Goal: Find specific page/section: Find specific page/section

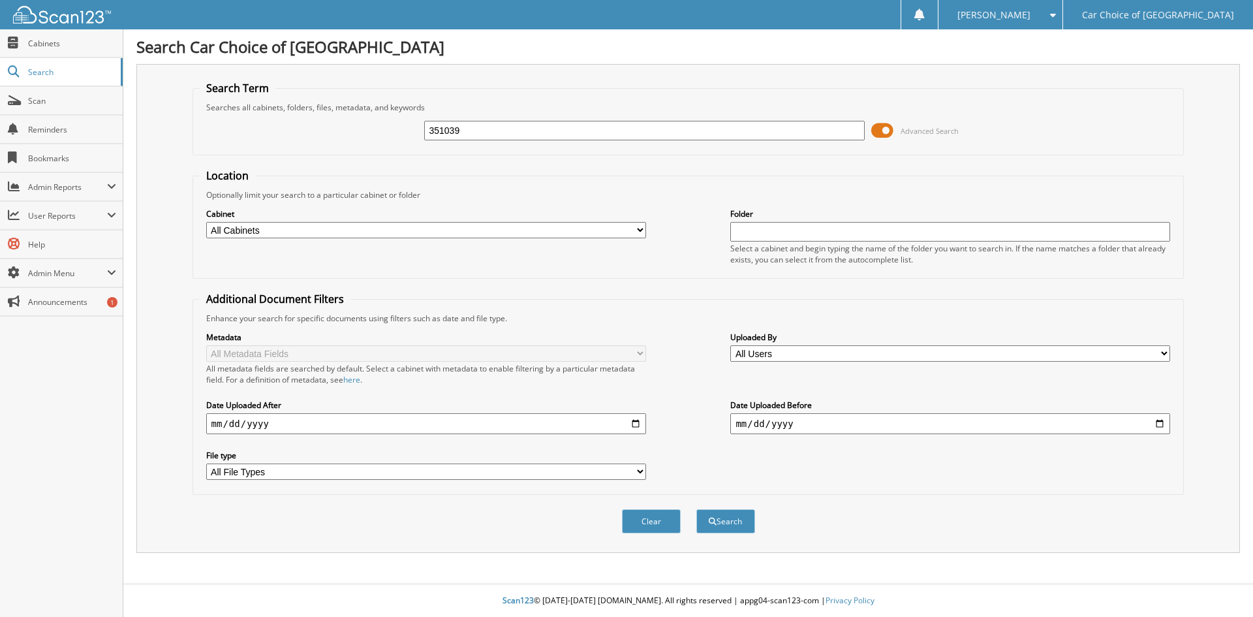
type input "351039"
click at [697, 509] on button "Search" at bounding box center [726, 521] width 59 height 24
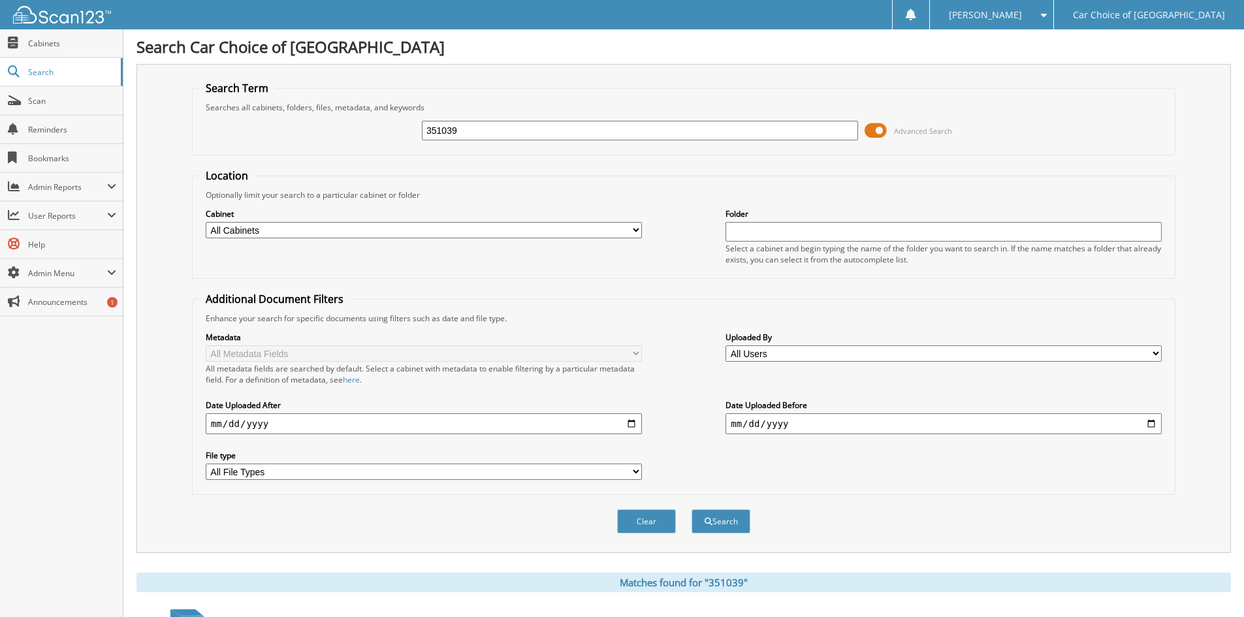
click at [492, 132] on input "351039" at bounding box center [640, 131] width 436 height 20
type input "219573"
click at [691, 509] on button "Search" at bounding box center [720, 521] width 59 height 24
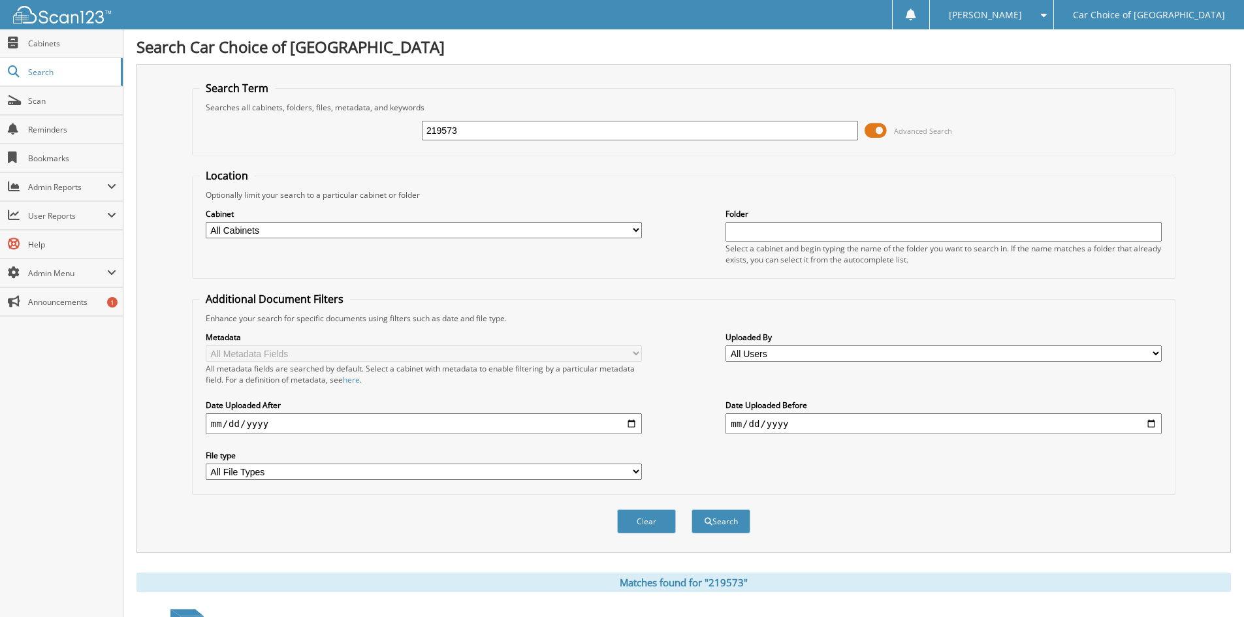
click at [509, 126] on input "219573" at bounding box center [640, 131] width 436 height 20
type input "331506"
click at [691, 509] on button "Search" at bounding box center [720, 521] width 59 height 24
click at [475, 129] on input "331506" at bounding box center [640, 131] width 436 height 20
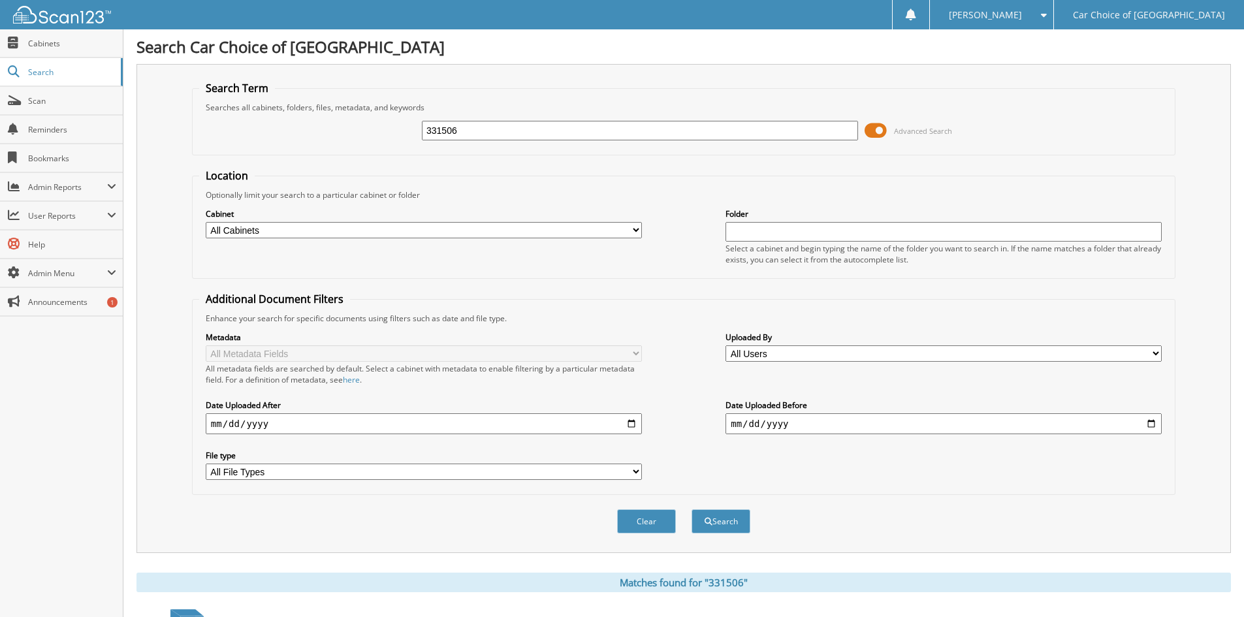
click at [475, 129] on input "331506" at bounding box center [640, 131] width 436 height 20
type input "919901+"
click at [691, 509] on button "Search" at bounding box center [720, 521] width 59 height 24
click at [487, 126] on input "919901+" at bounding box center [640, 131] width 436 height 20
type input "919901"
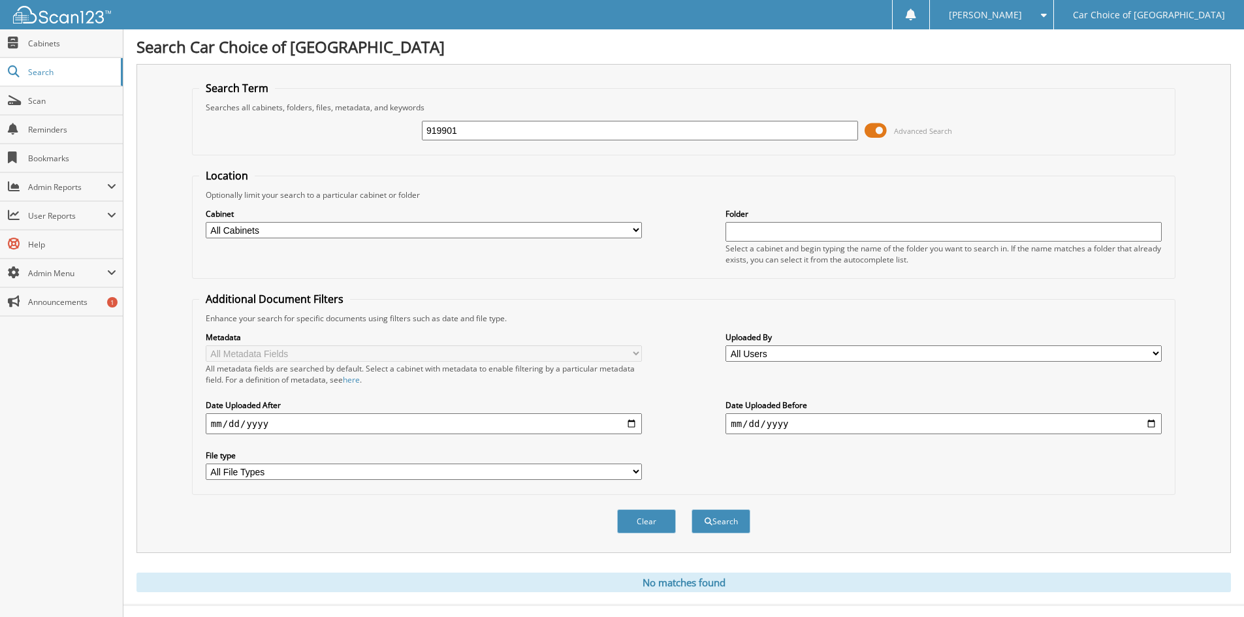
click at [691, 509] on button "Search" at bounding box center [720, 521] width 59 height 24
click at [475, 128] on input "919901" at bounding box center [640, 131] width 436 height 20
type input "C33656"
click at [691, 509] on button "Search" at bounding box center [720, 521] width 59 height 24
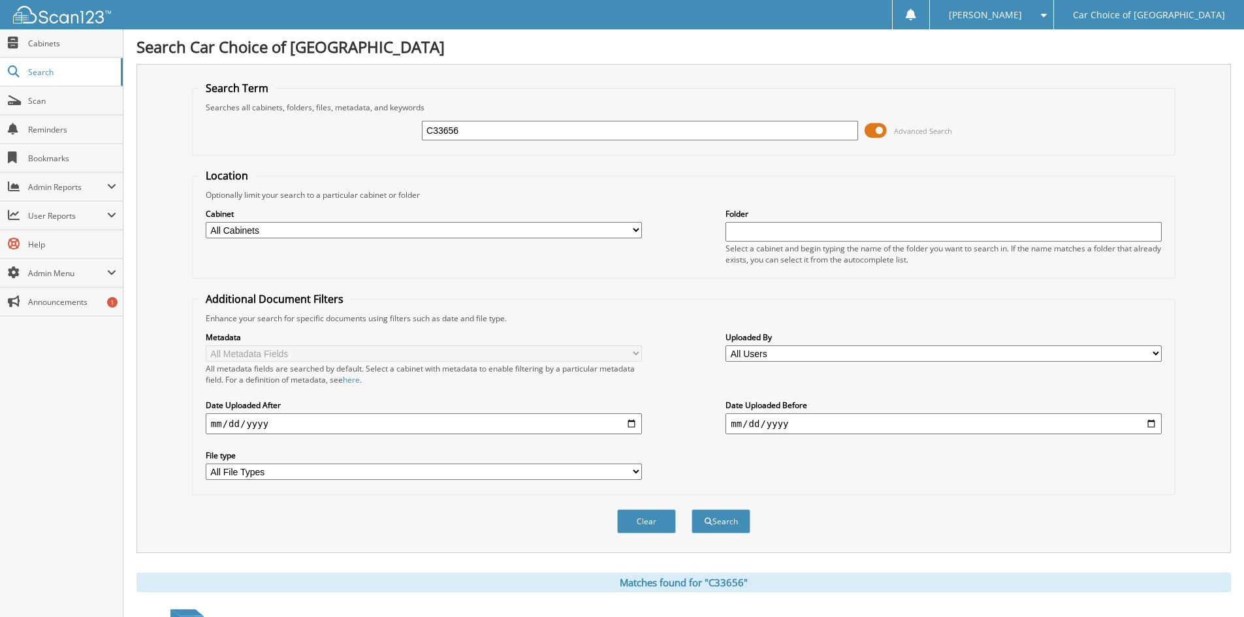
click at [487, 132] on input "C33656" at bounding box center [640, 131] width 436 height 20
type input "527594"
click at [691, 509] on button "Search" at bounding box center [720, 521] width 59 height 24
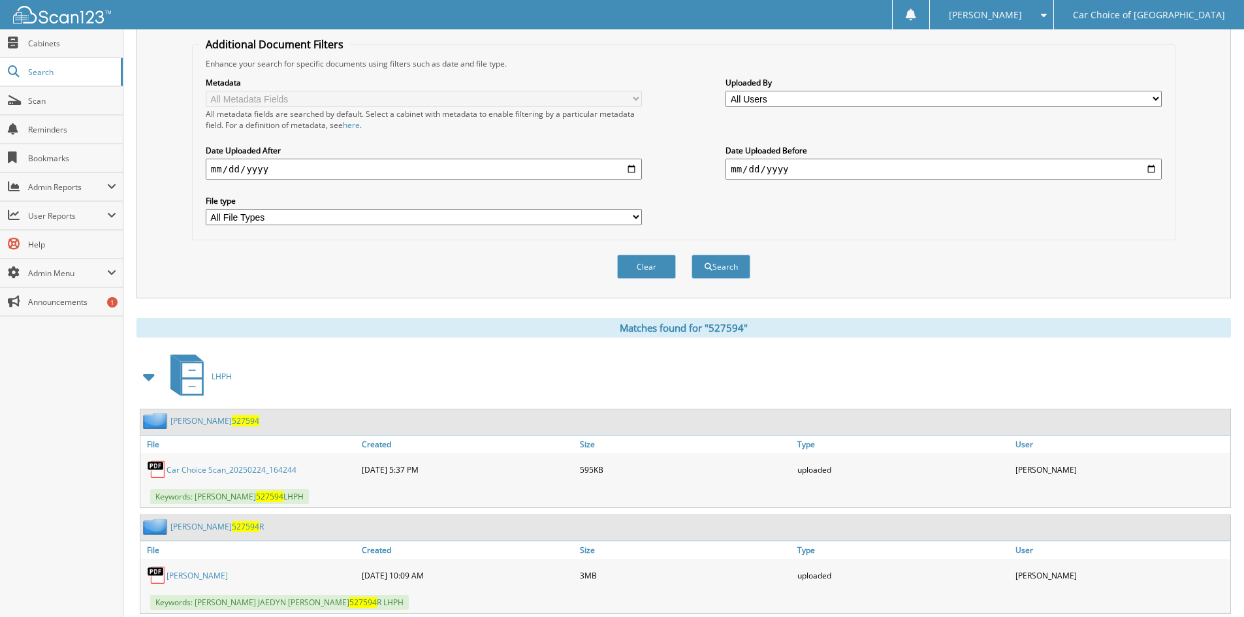
scroll to position [63, 0]
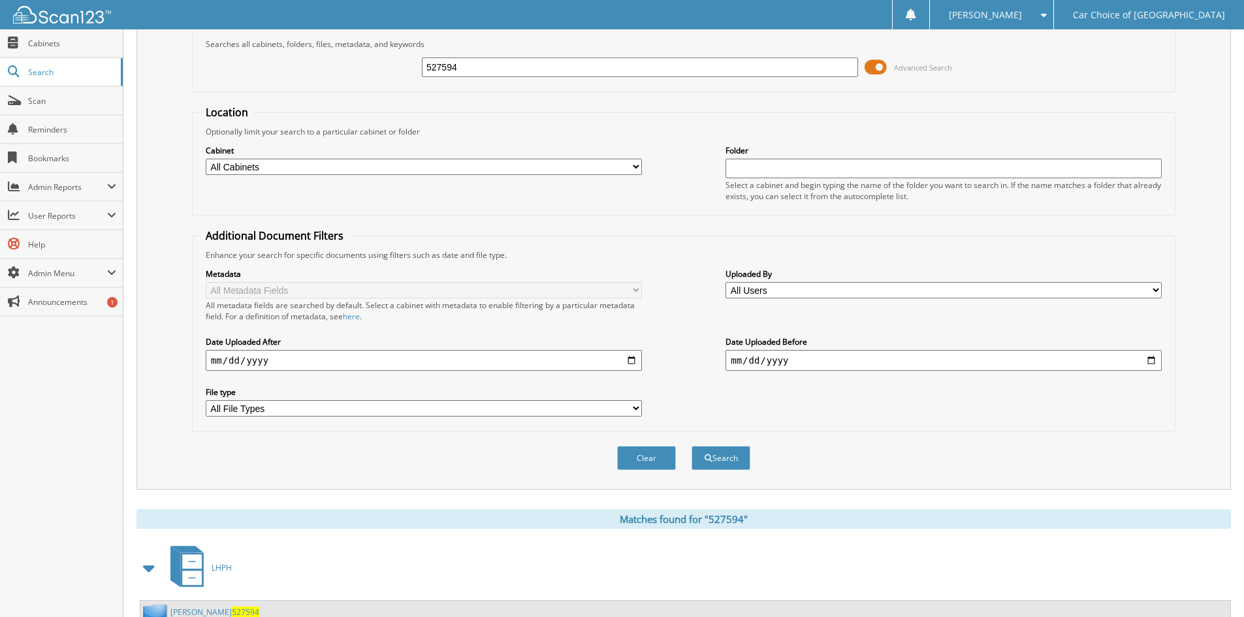
click at [490, 68] on input "527594" at bounding box center [640, 67] width 436 height 20
type input "280214"
click at [691, 446] on button "Search" at bounding box center [720, 458] width 59 height 24
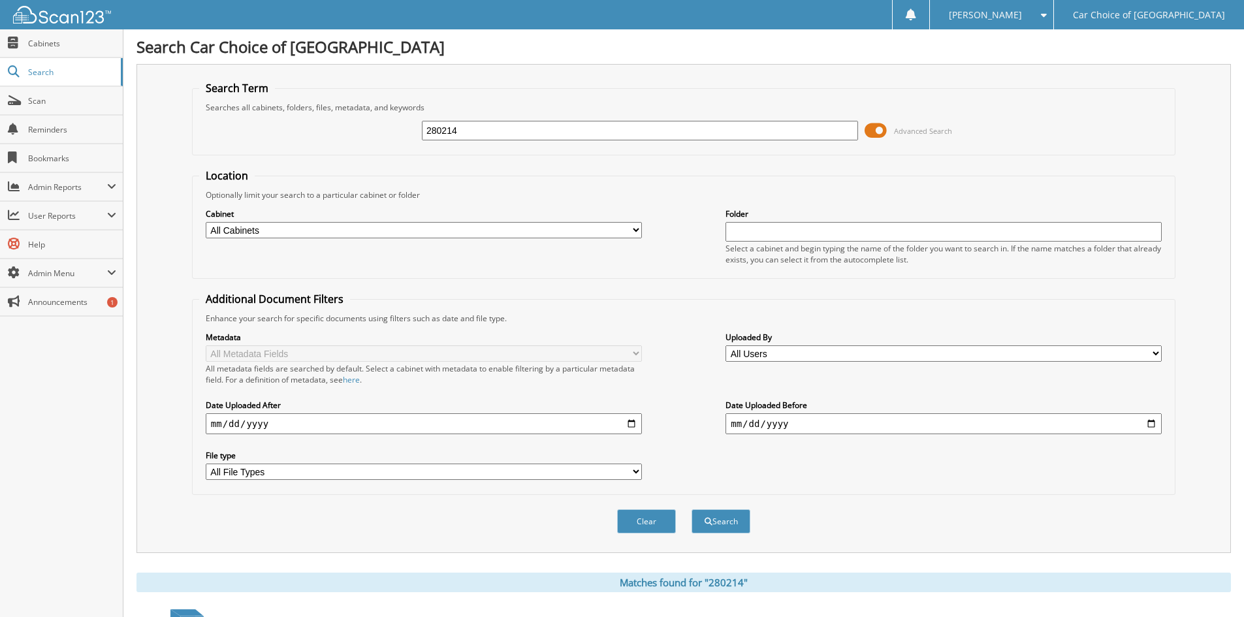
click at [499, 133] on input "280214" at bounding box center [640, 131] width 436 height 20
type input "471318"
click at [691, 509] on button "Search" at bounding box center [720, 521] width 59 height 24
